Goal: Navigation & Orientation: Find specific page/section

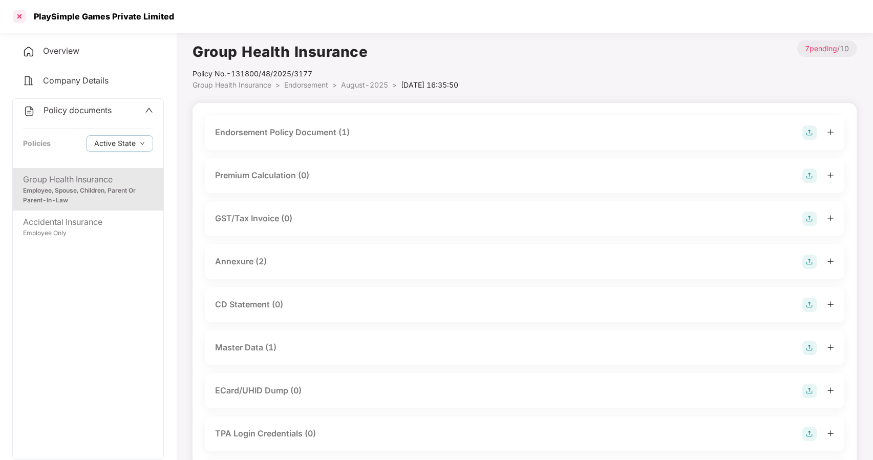
click at [20, 14] on div at bounding box center [19, 16] width 16 height 16
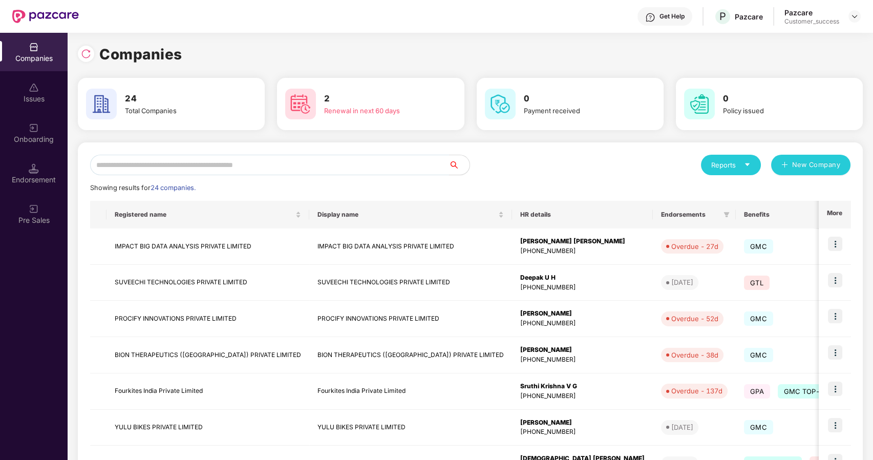
click at [271, 164] on input "text" at bounding box center [269, 165] width 359 height 20
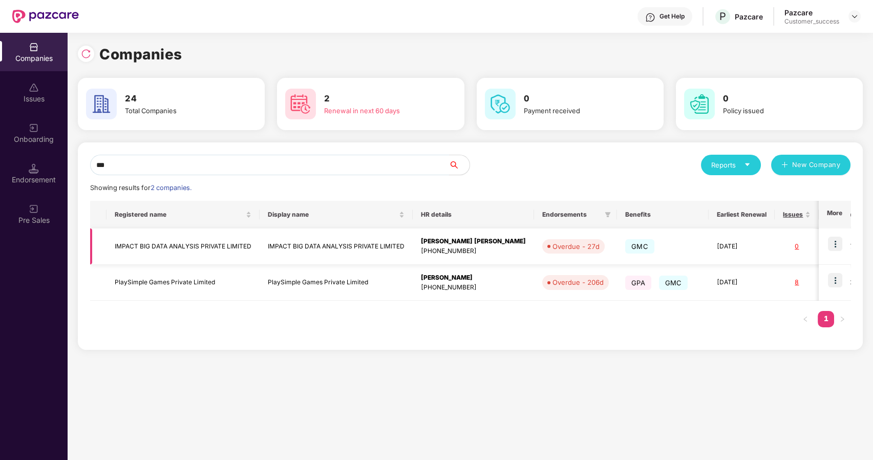
type input "***"
click at [833, 239] on img at bounding box center [835, 244] width 14 height 14
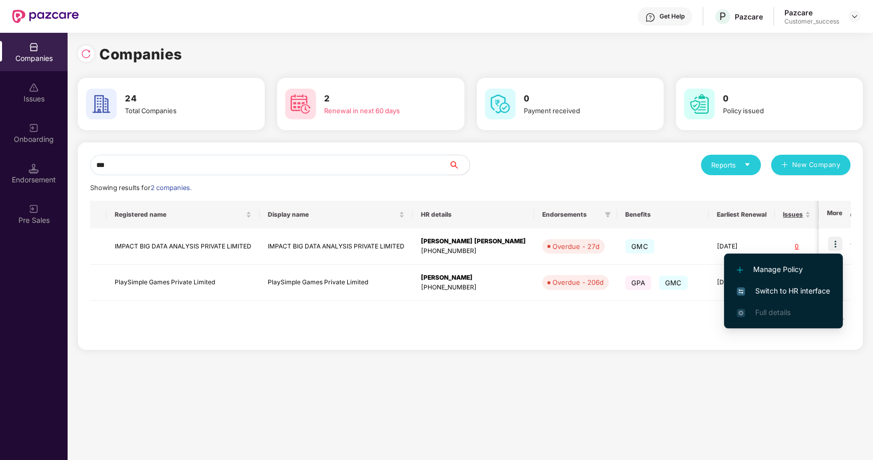
click at [764, 288] on span "Switch to HR interface" at bounding box center [783, 290] width 93 height 11
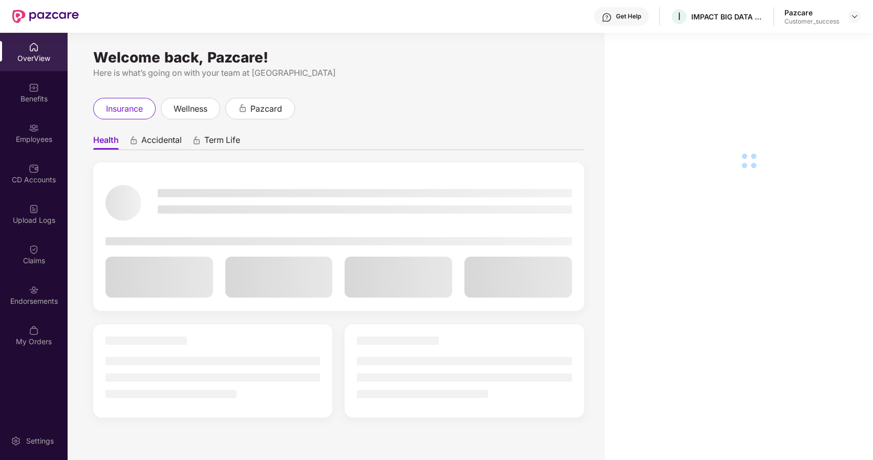
click at [33, 142] on div "Employees" at bounding box center [34, 139] width 68 height 10
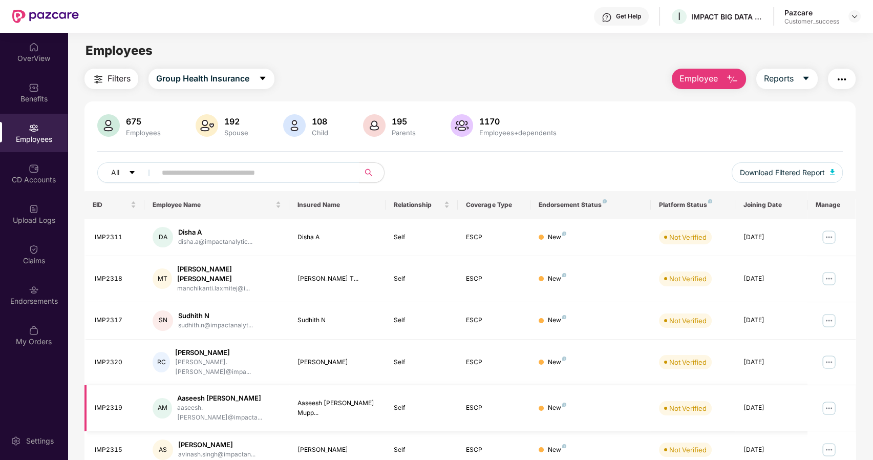
scroll to position [168, 0]
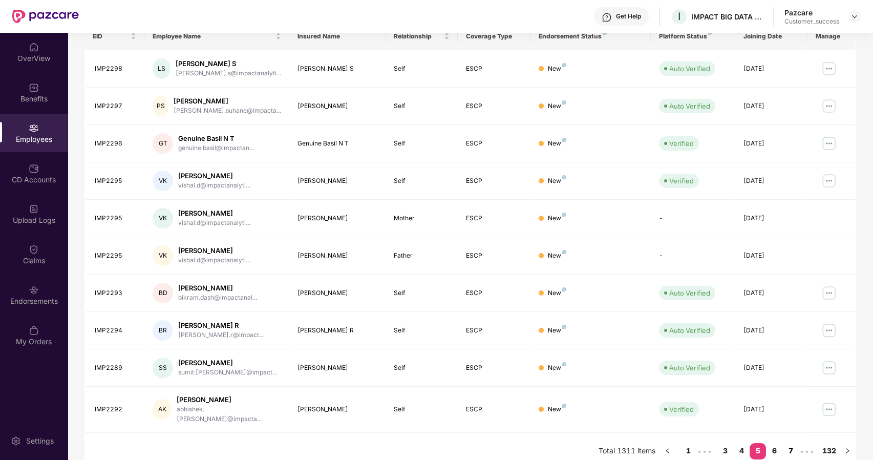
click at [784, 443] on link "7" at bounding box center [791, 450] width 16 height 15
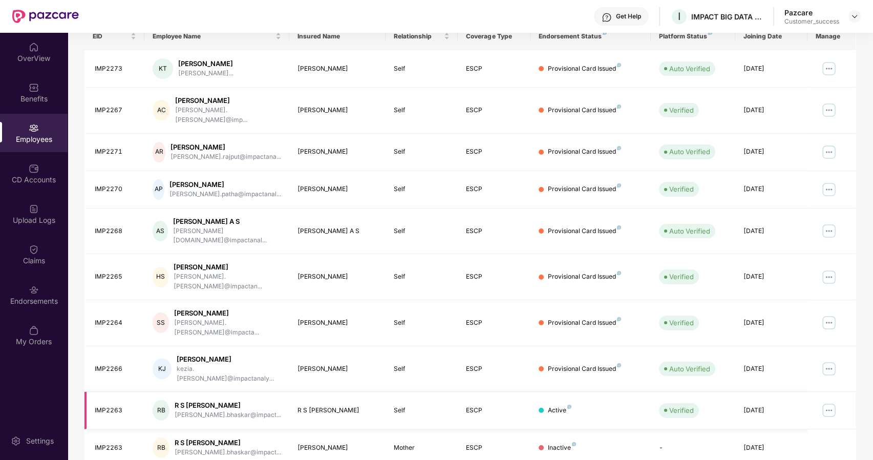
click at [833, 402] on img at bounding box center [829, 410] width 16 height 16
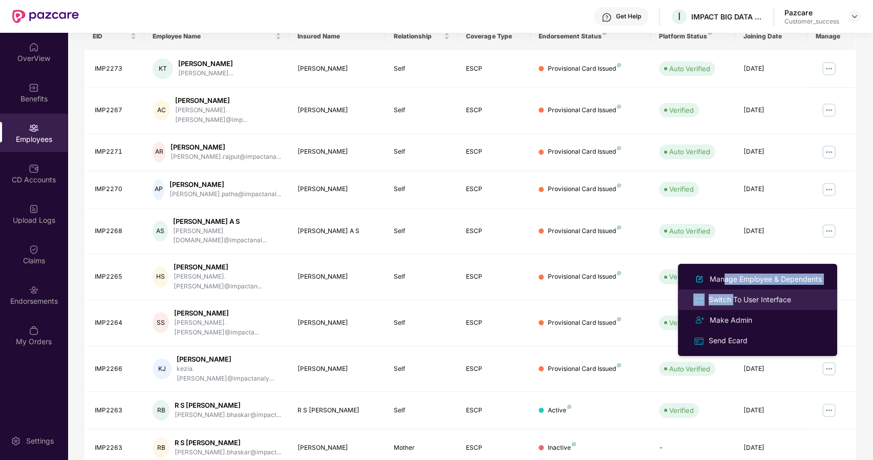
drag, startPoint x: 721, startPoint y: 280, endPoint x: 733, endPoint y: 297, distance: 21.3
click at [733, 297] on ul "Manage Employee & Dependents Switch To User Interface Make Admin Send Ecard" at bounding box center [757, 310] width 159 height 92
click at [733, 297] on div "Switch To User Interface" at bounding box center [750, 299] width 87 height 11
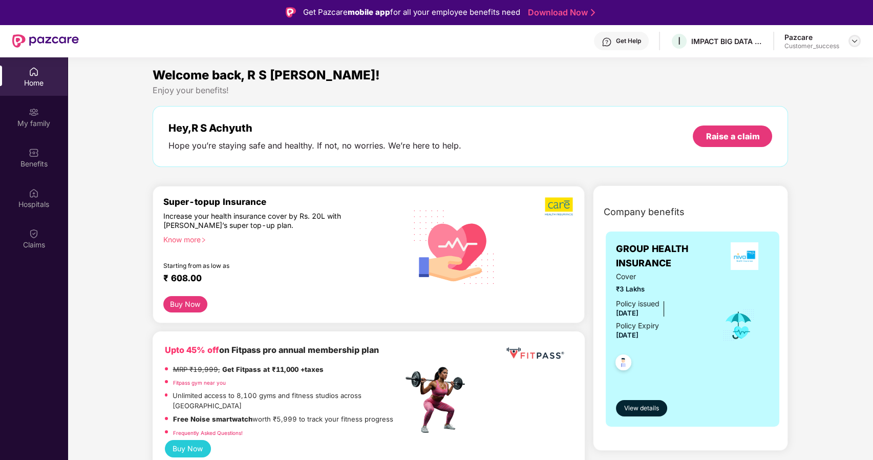
click at [853, 41] on img at bounding box center [855, 41] width 8 height 8
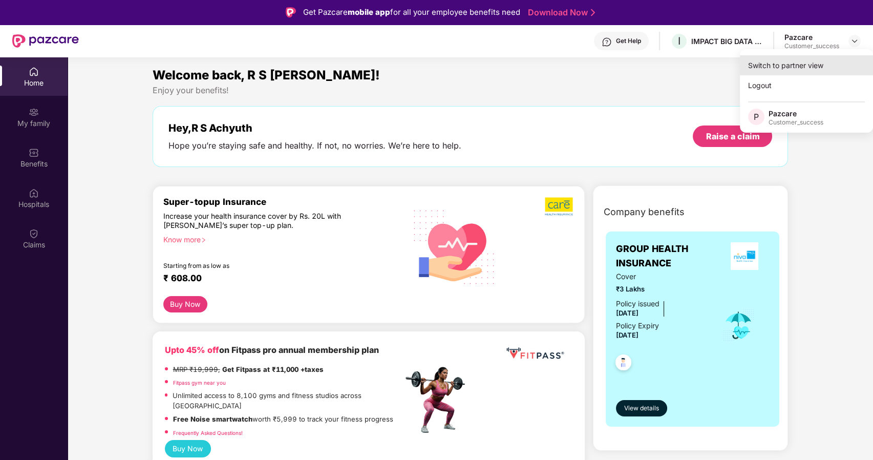
click at [815, 59] on div "Switch to partner view" at bounding box center [806, 65] width 133 height 20
